Goal: Information Seeking & Learning: Find specific page/section

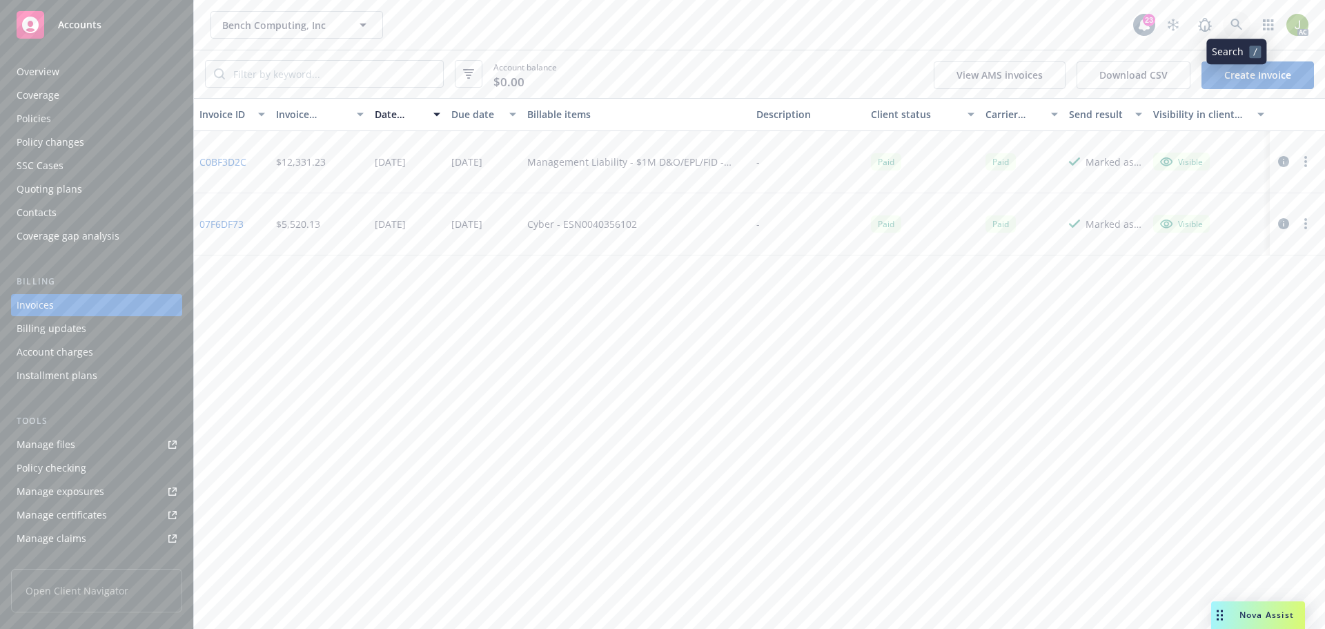
click at [1227, 30] on link at bounding box center [1237, 25] width 28 height 28
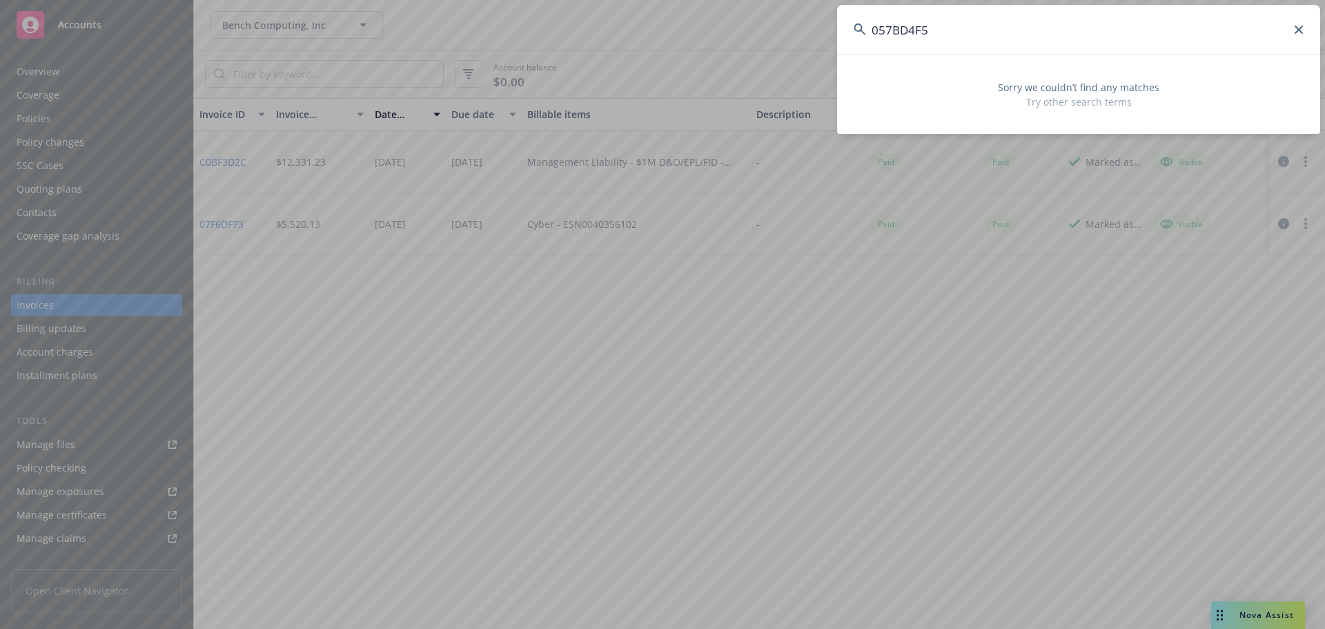
drag, startPoint x: 1061, startPoint y: 31, endPoint x: 723, endPoint y: 39, distance: 337.7
click at [726, 38] on div "057BD4F5 Sorry we couldn’t find any matches Try other search terms" at bounding box center [662, 314] width 1325 height 629
paste input "PB00288500053"
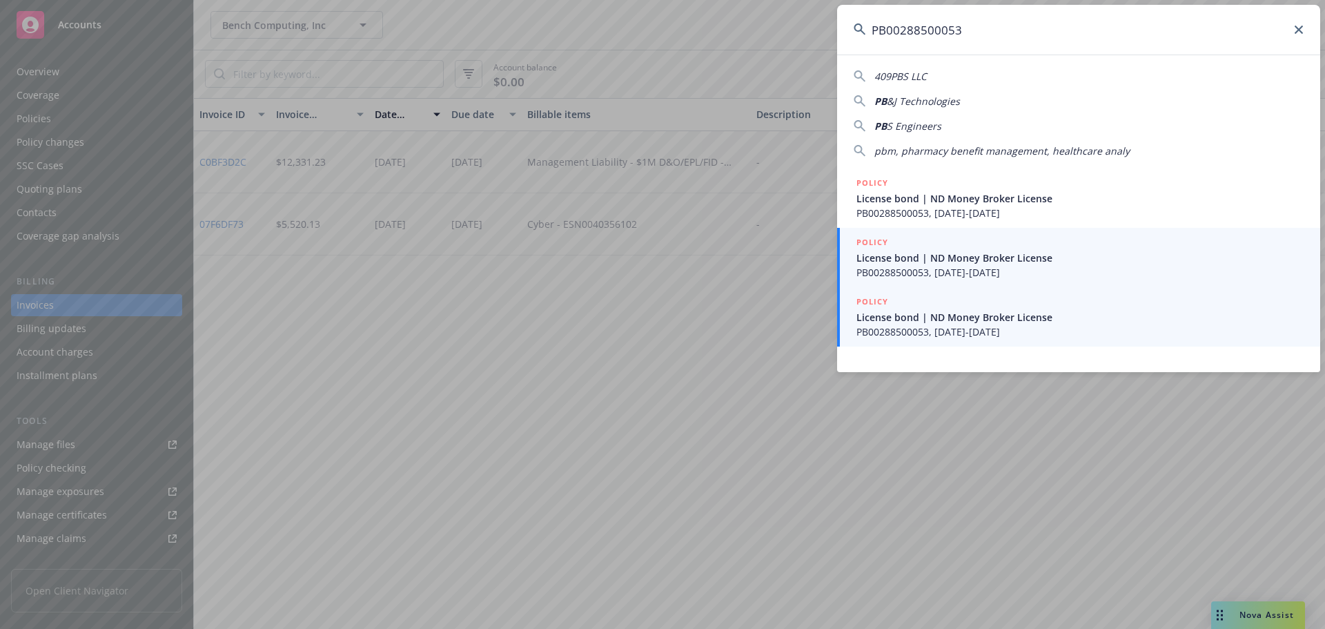
type input "PB00288500053"
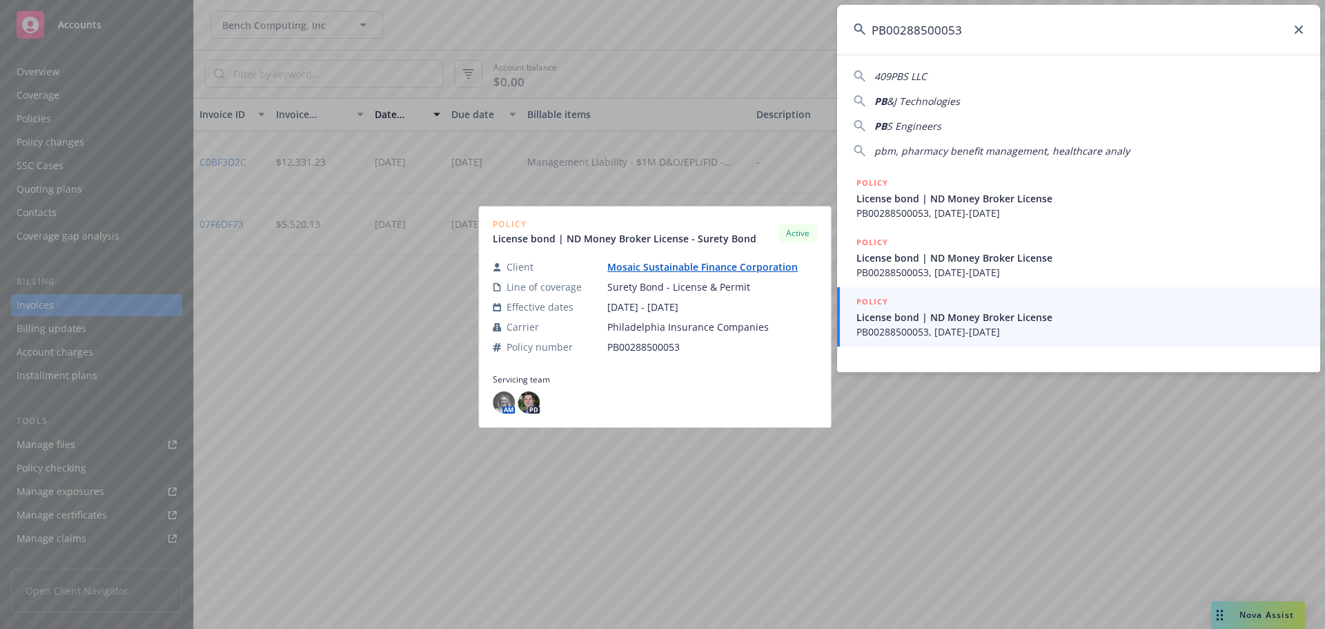
click at [1178, 322] on span "License bond | ND Money Broker License" at bounding box center [1080, 317] width 447 height 14
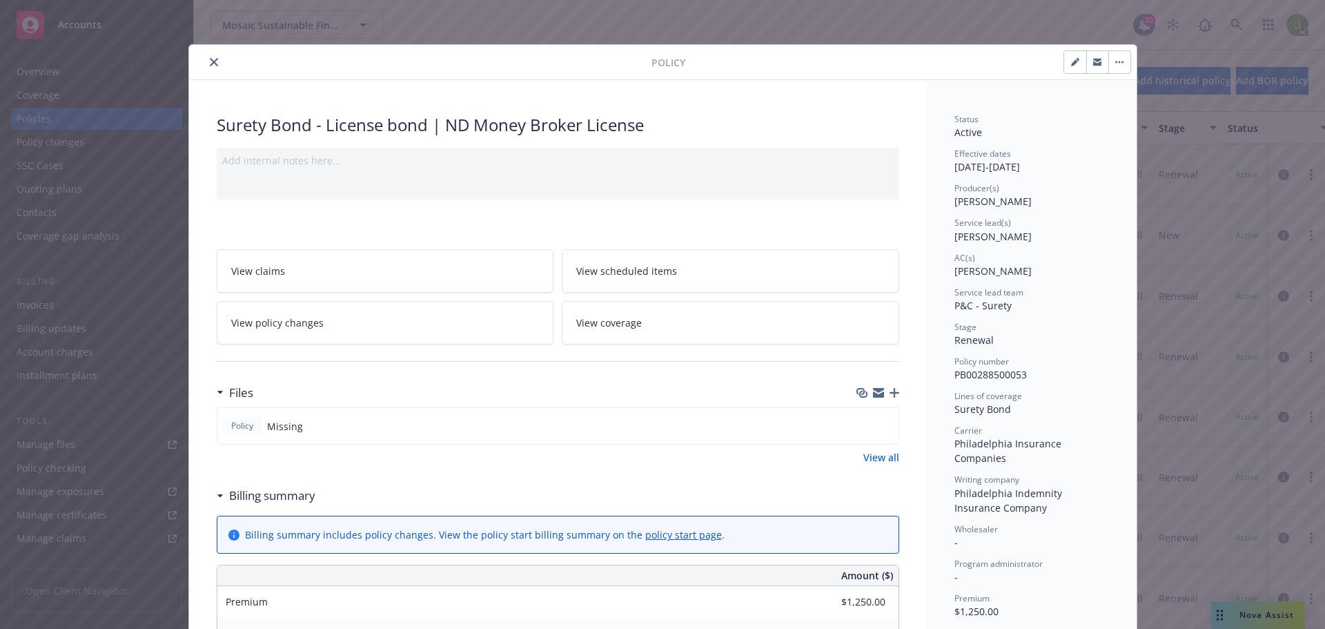
click at [207, 57] on button "close" at bounding box center [214, 62] width 17 height 17
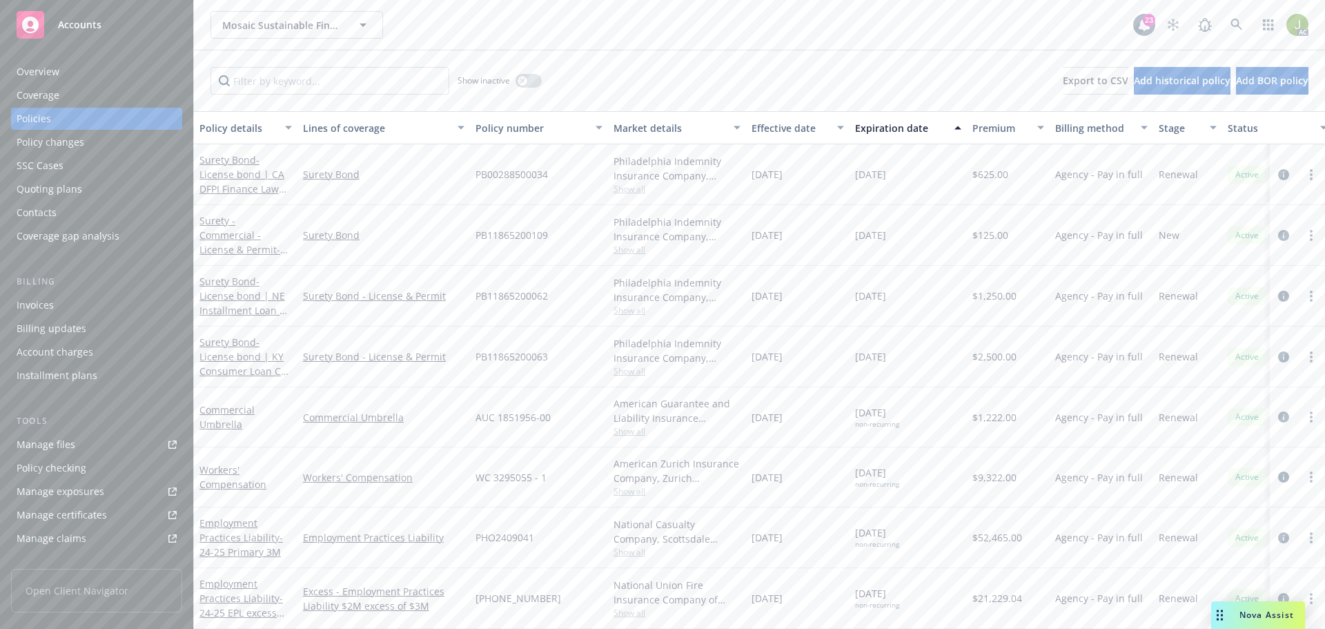
click at [88, 449] on link "Manage files" at bounding box center [96, 445] width 171 height 22
click at [1238, 21] on icon at bounding box center [1237, 25] width 12 height 12
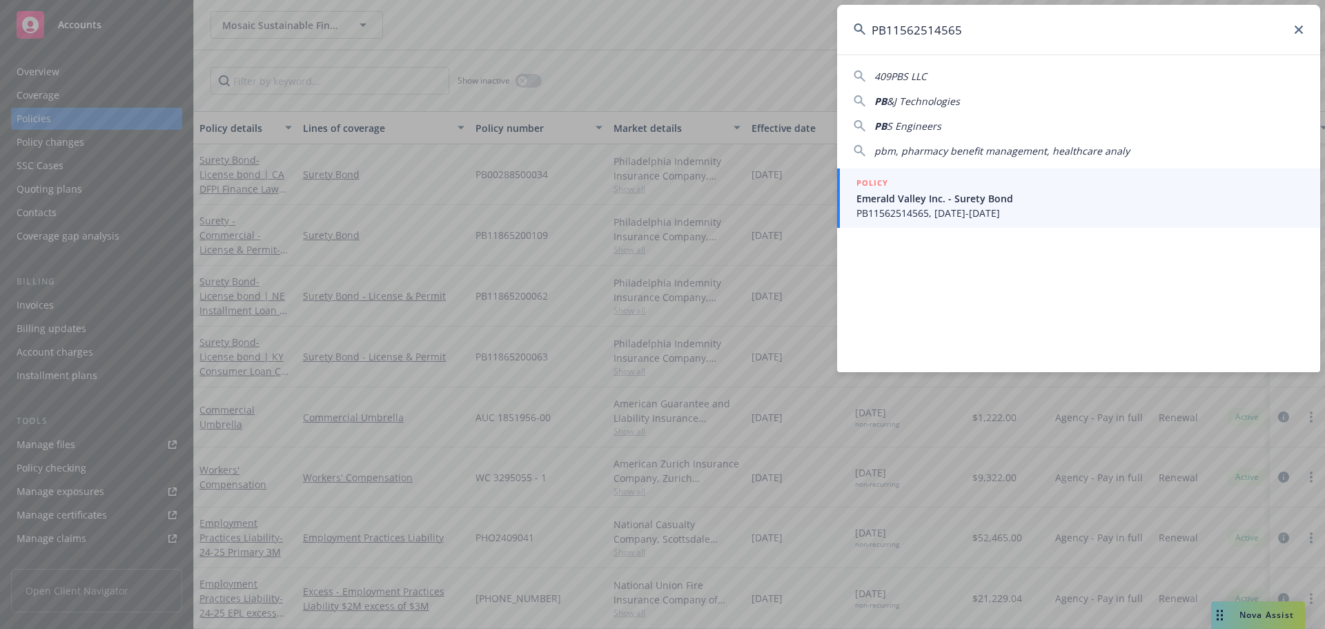
type input "PB11562514565"
click at [1008, 211] on span "PB11562514565, 05/06/2025-05/06/2026" at bounding box center [1080, 213] width 447 height 14
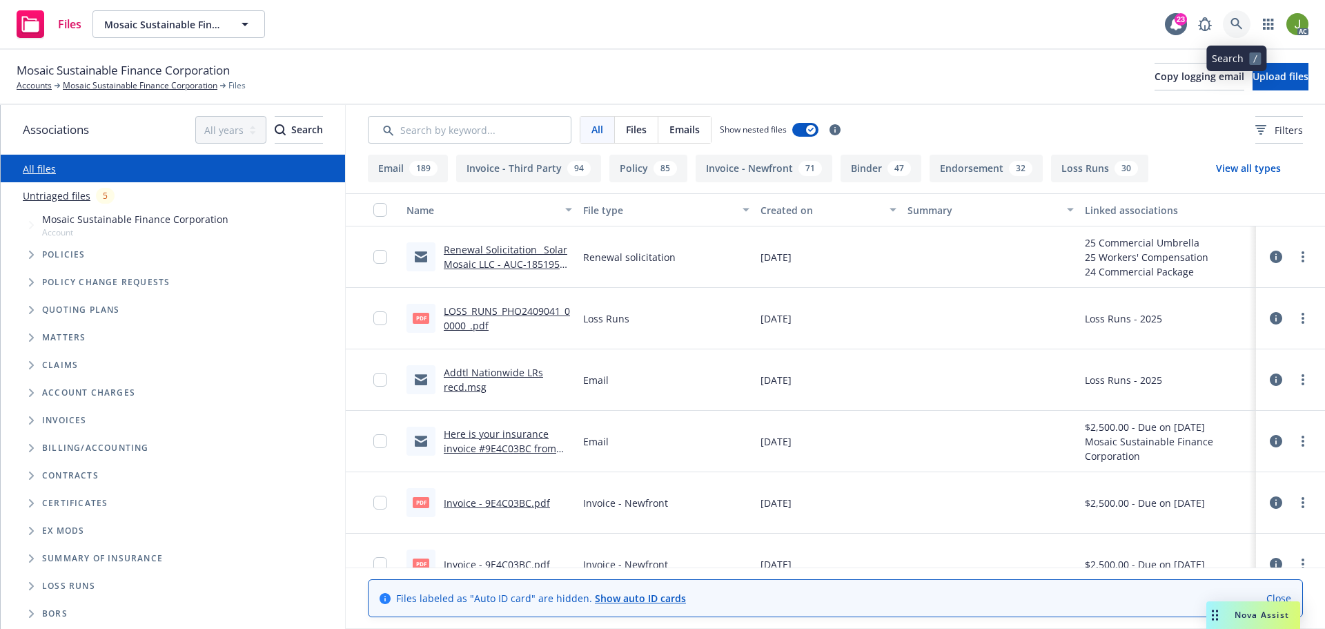
click at [1242, 26] on icon at bounding box center [1237, 24] width 12 height 12
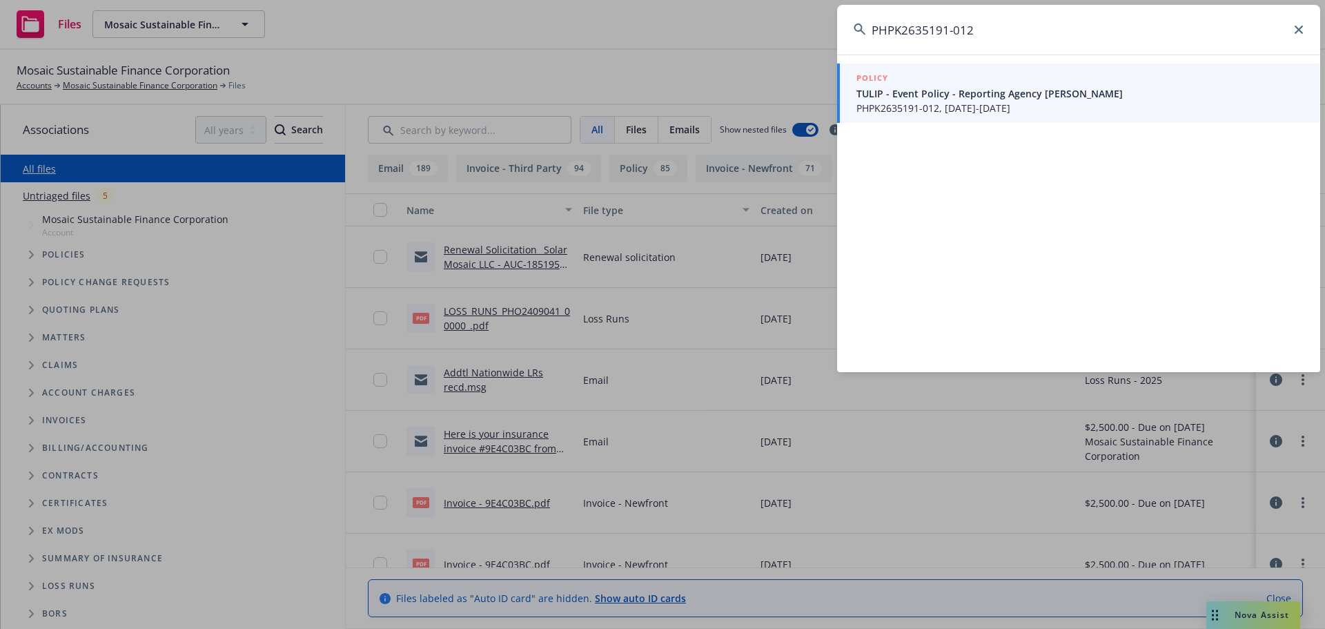
type input "PHPK2635191-012"
click at [891, 112] on span "PHPK2635191-012, 01/01/2025-01/01/2026" at bounding box center [1080, 108] width 447 height 14
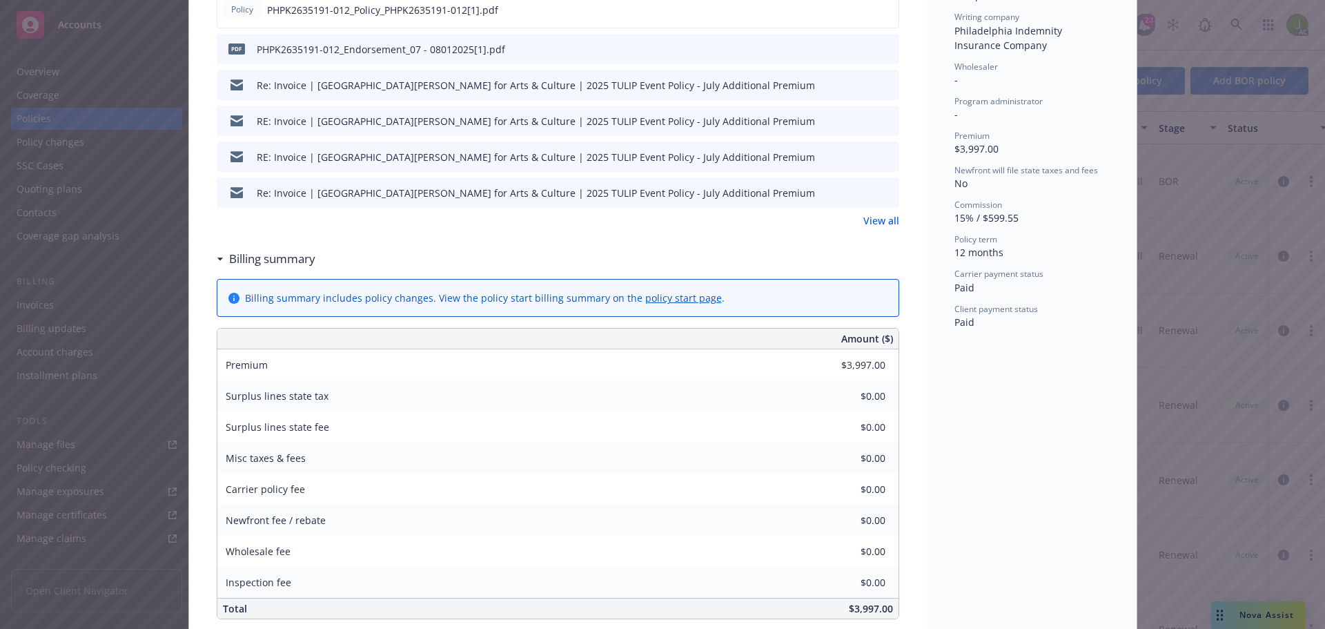
scroll to position [339, 0]
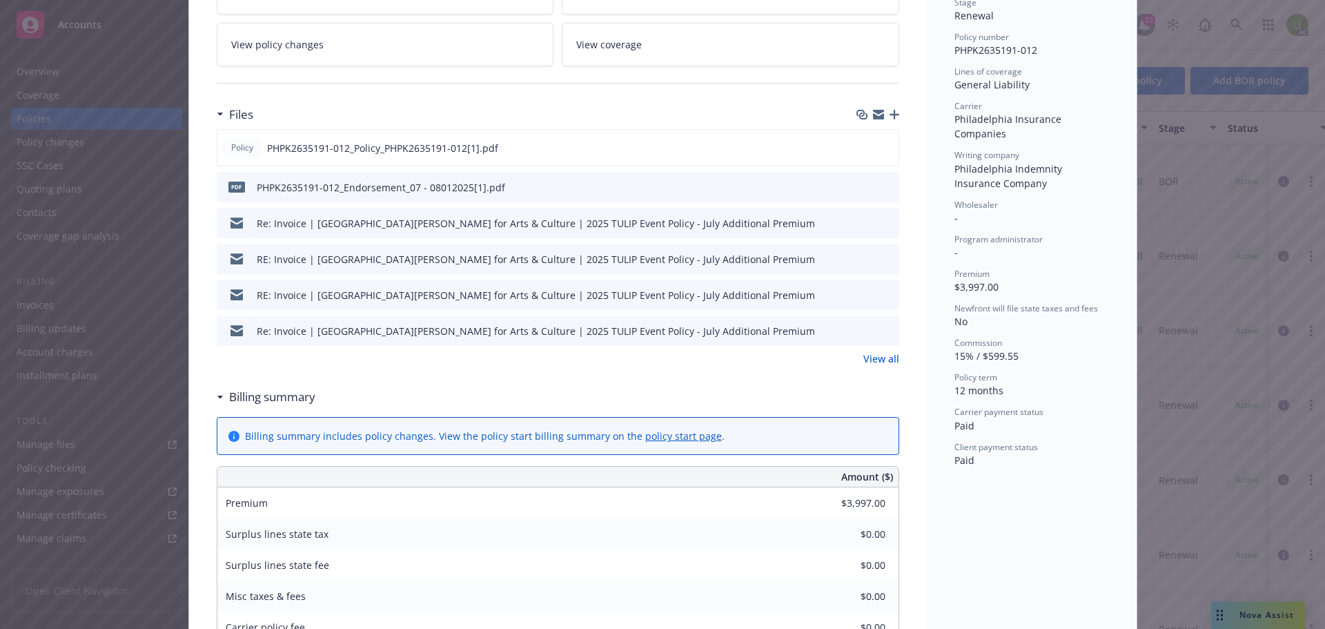
click at [880, 185] on icon "preview file" at bounding box center [886, 187] width 12 height 10
click at [884, 358] on link "View all" at bounding box center [882, 358] width 36 height 14
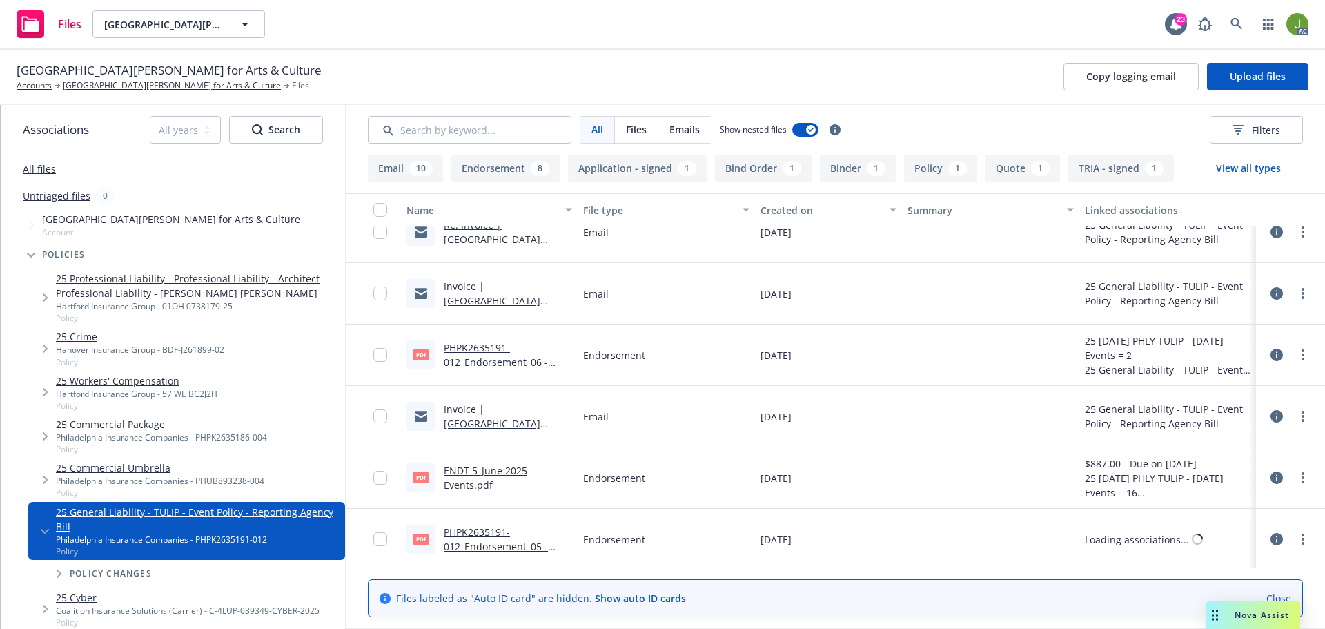
scroll to position [276, 0]
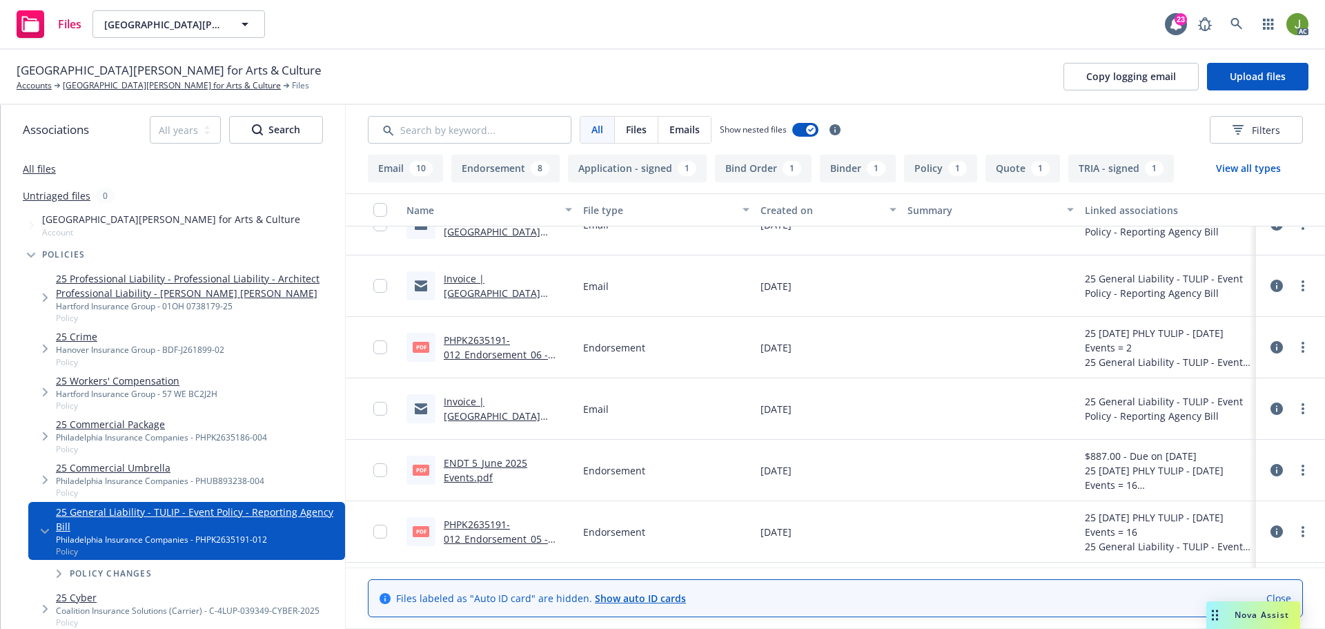
click at [505, 356] on link "PHPK2635191-012_Endorsement_06 - 07012025[1].pdf" at bounding box center [496, 354] width 104 height 42
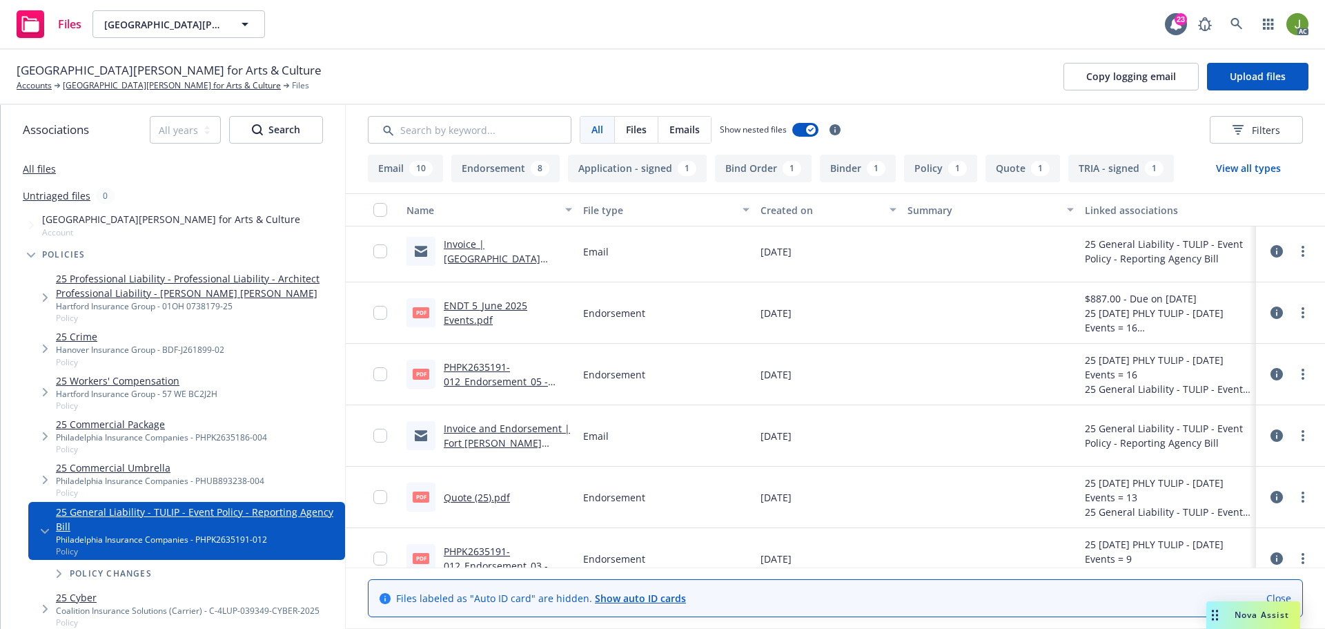
scroll to position [0, 0]
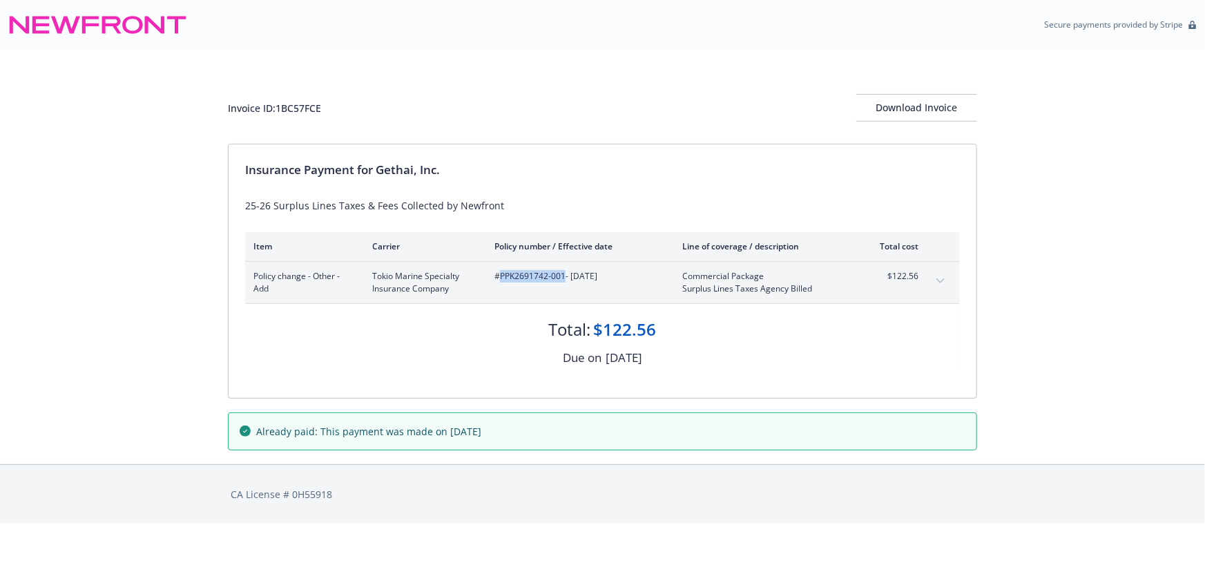
drag, startPoint x: 564, startPoint y: 276, endPoint x: 500, endPoint y: 275, distance: 63.5
click at [500, 275] on span "#PPK2691742-001 - [DATE]" at bounding box center [577, 276] width 166 height 12
copy span "PPK2691742-001"
